Goal: Transaction & Acquisition: Purchase product/service

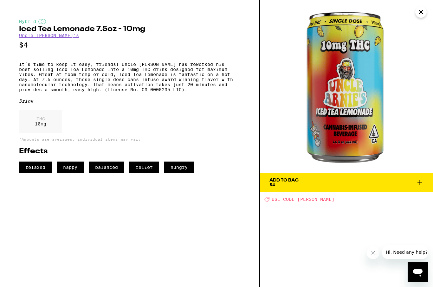
click at [414, 107] on img at bounding box center [346, 86] width 173 height 173
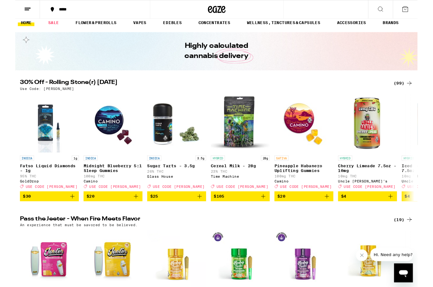
scroll to position [5, 0]
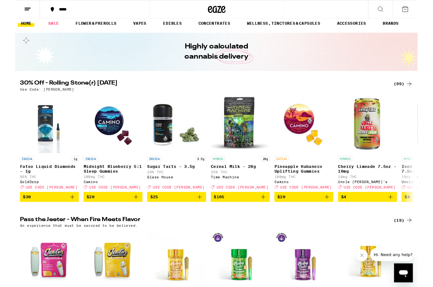
click at [413, 87] on div "(99)" at bounding box center [417, 91] width 21 height 8
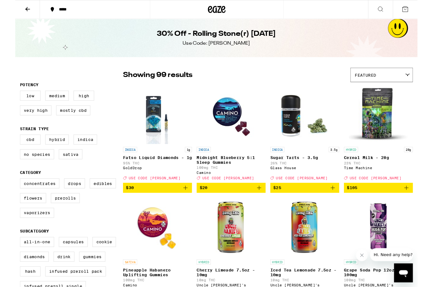
click at [56, 287] on label "Infused Preroll Pack" at bounding box center [64, 292] width 65 height 11
click at [7, 256] on input "Infused Preroll Pack" at bounding box center [6, 256] width 0 height 0
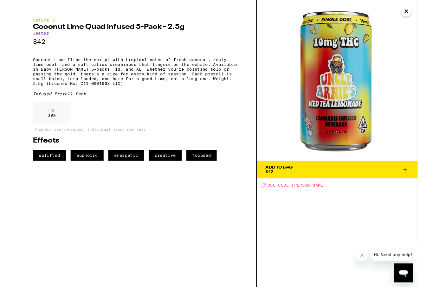
click at [422, 15] on icon "Close" at bounding box center [421, 12] width 8 height 10
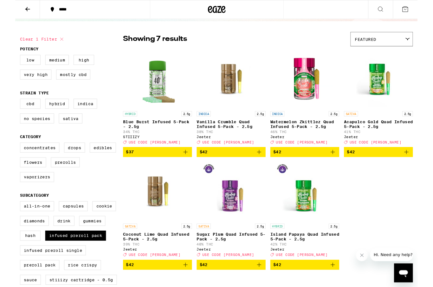
scroll to position [37, 0]
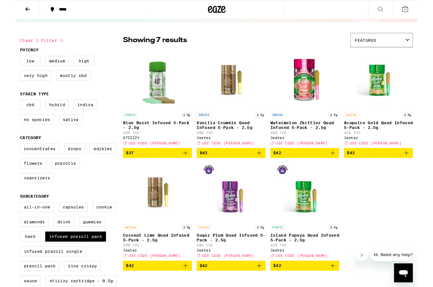
click at [59, 260] on label "Infused Preroll Pack" at bounding box center [64, 254] width 65 height 11
click at [7, 219] on input "Infused Preroll Pack" at bounding box center [6, 219] width 0 height 0
checkbox input "false"
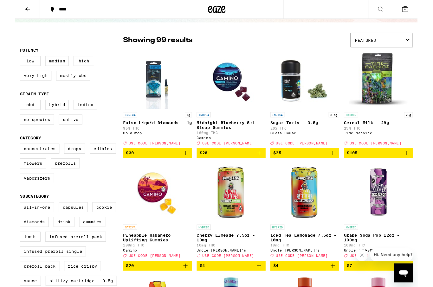
click at [23, 287] on label "Preroll Pack" at bounding box center [26, 286] width 42 height 11
click at [7, 219] on input "Preroll Pack" at bounding box center [6, 219] width 0 height 0
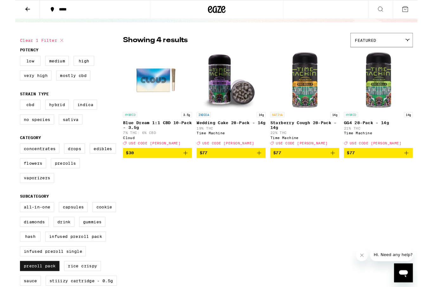
click at [39, 287] on label "Preroll Pack" at bounding box center [26, 286] width 42 height 11
click at [7, 219] on input "Preroll Pack" at bounding box center [6, 219] width 0 height 0
checkbox input "false"
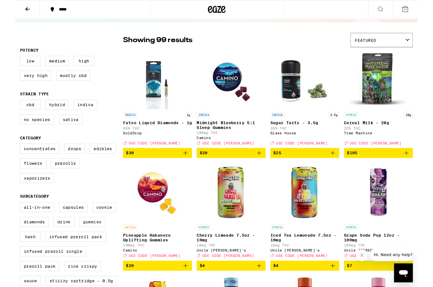
click at [76, 244] on label "Gummies" at bounding box center [83, 239] width 28 height 11
click at [7, 219] on input "Gummies" at bounding box center [6, 219] width 0 height 0
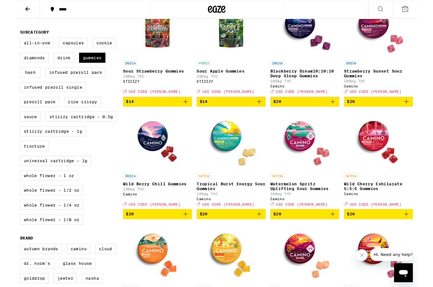
scroll to position [222, 0]
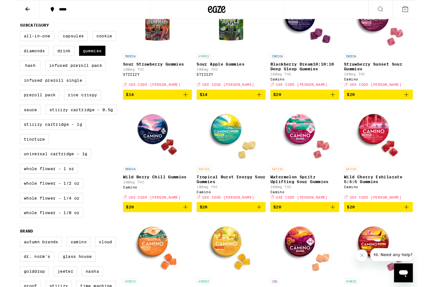
click at [378, 153] on img "Open page for Wild Cherry Exhilarate 5:5:5 Gummies from Camino" at bounding box center [390, 143] width 63 height 63
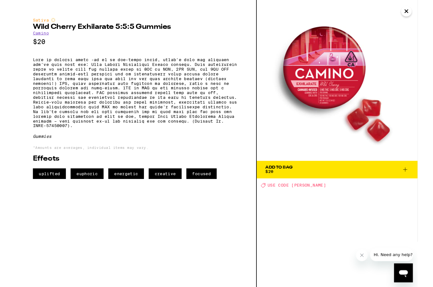
click at [158, 64] on div "Sativa Wild Cherry Exhilarate 5:5:5 Gummies Camino $20 Gummies *Amounts are ave…" at bounding box center [129, 106] width 221 height 174
click at [156, 65] on p at bounding box center [129, 100] width 221 height 76
click at [185, 71] on p at bounding box center [129, 100] width 221 height 76
click at [218, 69] on p at bounding box center [129, 100] width 221 height 76
click at [313, 85] on img at bounding box center [346, 86] width 173 height 173
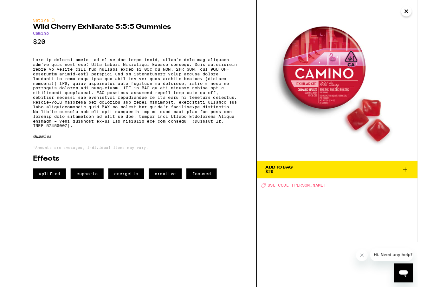
click at [183, 66] on p at bounding box center [129, 100] width 221 height 76
click at [183, 60] on div "Sativa Wild Cherry Exhilarate 5:5:5 Gummies Camino $20 Gummies *Amounts are ave…" at bounding box center [129, 106] width 221 height 174
click at [419, 14] on icon "Close" at bounding box center [420, 11] width 3 height 3
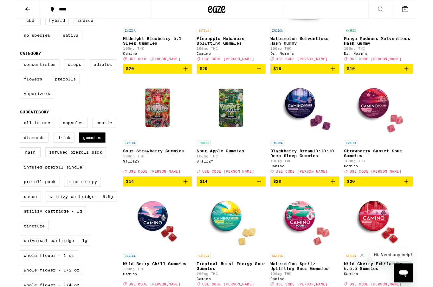
scroll to position [125, 0]
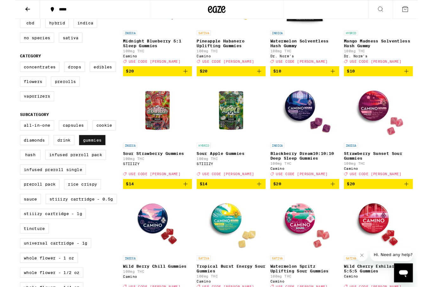
click at [72, 156] on label "Gummies" at bounding box center [83, 150] width 28 height 11
click at [7, 131] on input "Gummies" at bounding box center [6, 131] width 0 height 0
checkbox input "false"
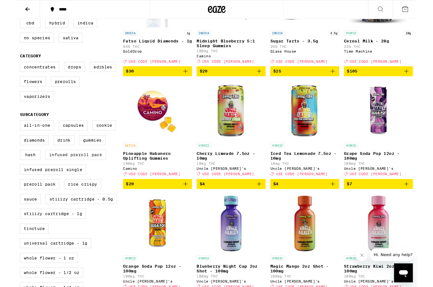
click at [52, 172] on label "Infused Preroll Pack" at bounding box center [64, 166] width 65 height 11
click at [7, 131] on input "Infused Preroll Pack" at bounding box center [6, 131] width 0 height 0
checkbox input "true"
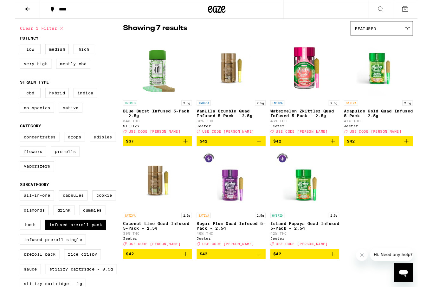
scroll to position [48, 0]
